Goal: Task Accomplishment & Management: Use online tool/utility

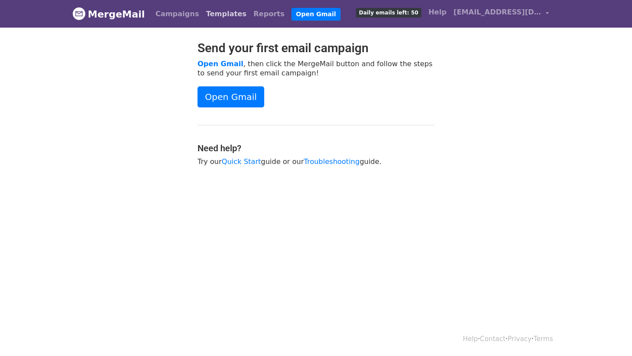
click at [209, 12] on link "Templates" at bounding box center [225, 14] width 47 height 18
click at [163, 11] on link "Campaigns" at bounding box center [177, 14] width 50 height 18
click at [175, 12] on link "Campaigns" at bounding box center [177, 14] width 50 height 18
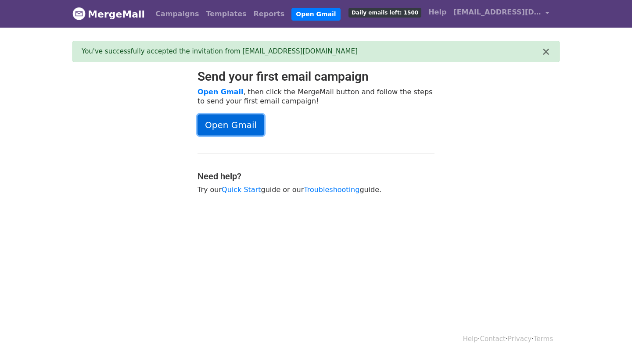
click at [243, 124] on link "Open Gmail" at bounding box center [230, 124] width 67 height 21
click at [178, 11] on link "Campaigns" at bounding box center [177, 14] width 50 height 18
